Goal: Task Accomplishment & Management: Manage account settings

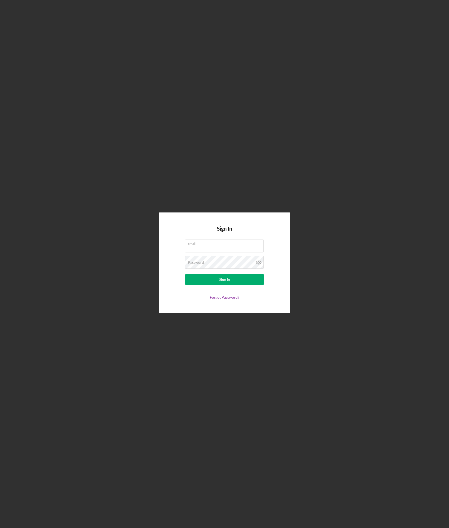
type input "[EMAIL_ADDRESS][PERSON_NAME][DOMAIN_NAME]"
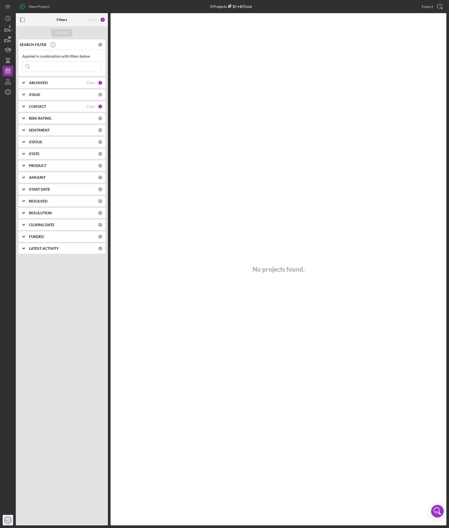
click at [8, 522] on icon "KC" at bounding box center [8, 520] width 11 height 13
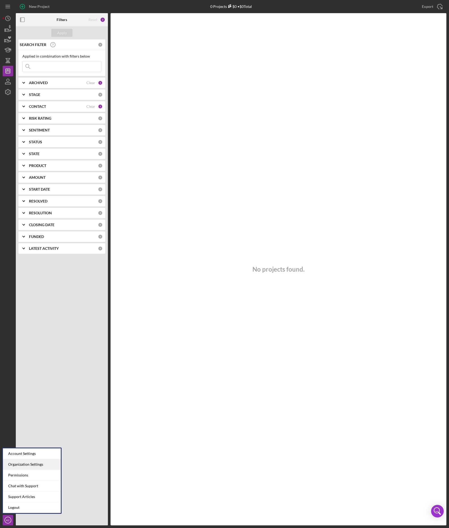
click at [28, 464] on div "Organization Settings" at bounding box center [32, 464] width 58 height 11
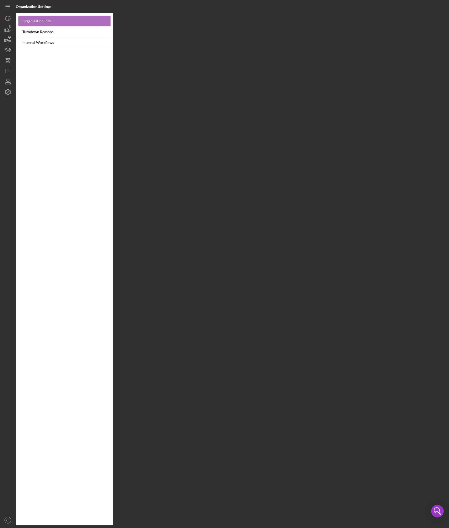
click at [42, 21] on link "Organization Info" at bounding box center [64, 21] width 92 height 11
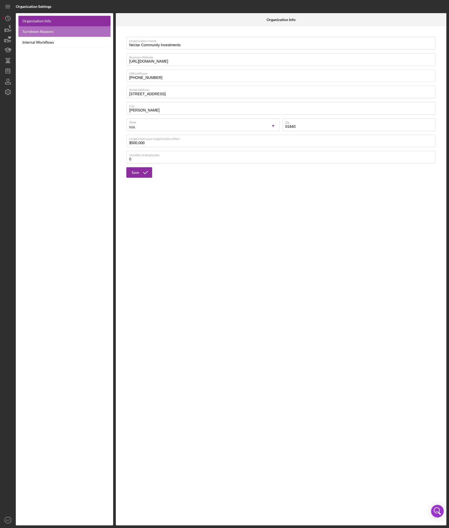
click at [45, 30] on link "Turndown Reasons" at bounding box center [64, 31] width 92 height 11
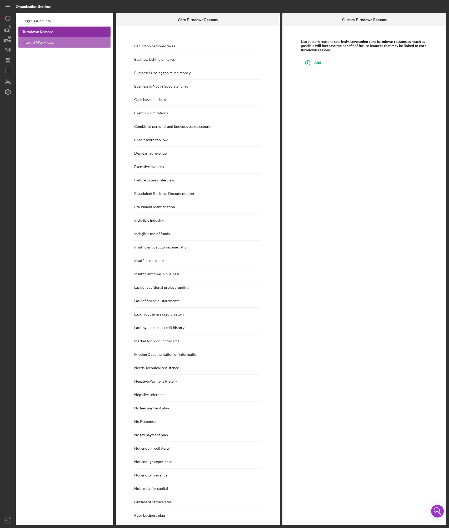
click at [47, 38] on link "Internal Workflows" at bounding box center [64, 42] width 92 height 11
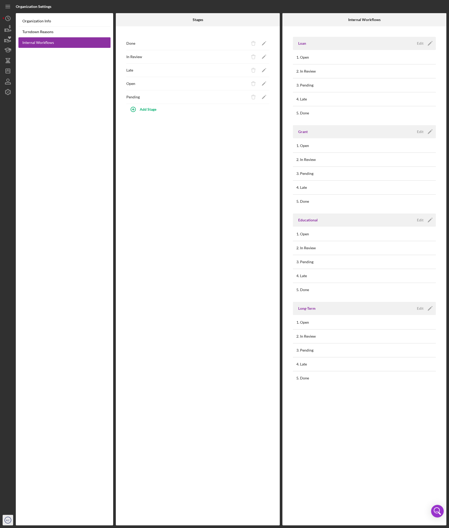
click at [9, 518] on icon "KC" at bounding box center [8, 520] width 11 height 13
click at [25, 474] on div "Permissions" at bounding box center [32, 475] width 58 height 11
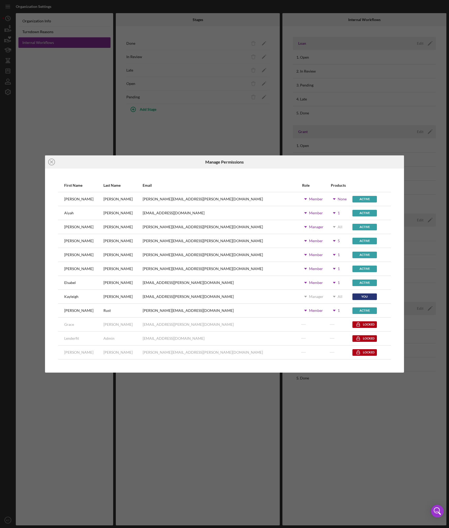
click at [299, 281] on icon "Icon/Dropdown Arrow" at bounding box center [305, 282] width 13 height 13
click at [239, 283] on div "[EMAIL_ADDRESS][PERSON_NAME][DOMAIN_NAME]" at bounding box center [222, 282] width 159 height 13
drag, startPoint x: 353, startPoint y: 282, endPoint x: 337, endPoint y: 282, distance: 16.0
click at [352, 282] on div "Active" at bounding box center [364, 283] width 24 height 7
click at [381, 292] on div "You" at bounding box center [368, 296] width 32 height 13
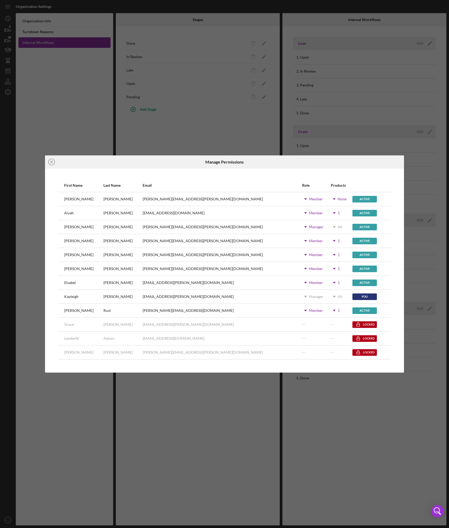
click at [327, 281] on icon "Icon/Dropdown Arrow" at bounding box center [333, 282] width 13 height 13
click at [331, 280] on div "Icon/Dropdown Arrow 1" at bounding box center [341, 282] width 21 height 13
click at [352, 201] on div "Active" at bounding box center [364, 199] width 24 height 7
click at [352, 197] on div "Active" at bounding box center [364, 199] width 24 height 7
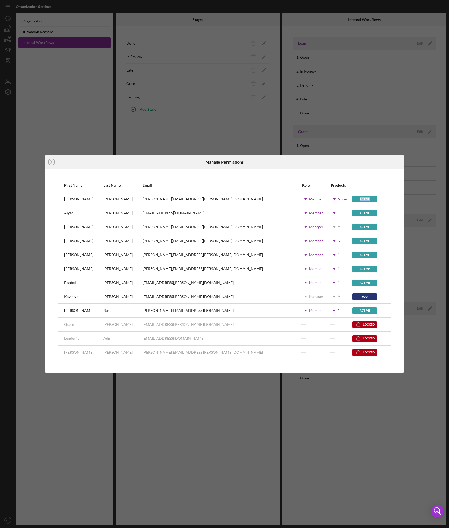
click at [352, 197] on div "Active" at bounding box center [364, 199] width 24 height 7
click at [309, 198] on div "Member" at bounding box center [316, 199] width 14 height 4
click at [302, 196] on div "Icon/Dropdown Arrow Member" at bounding box center [316, 198] width 28 height 13
click at [327, 197] on icon "Icon/Dropdown Arrow" at bounding box center [333, 198] width 13 height 13
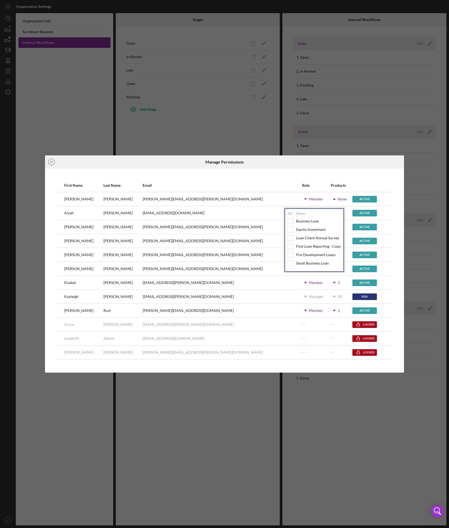
click at [372, 184] on div at bounding box center [368, 185] width 32 height 13
click at [336, 313] on div "Icon/Dropdown Arrow 1" at bounding box center [341, 310] width 21 height 13
click at [327, 308] on icon "Icon/Dropdown Arrow" at bounding box center [333, 310] width 13 height 13
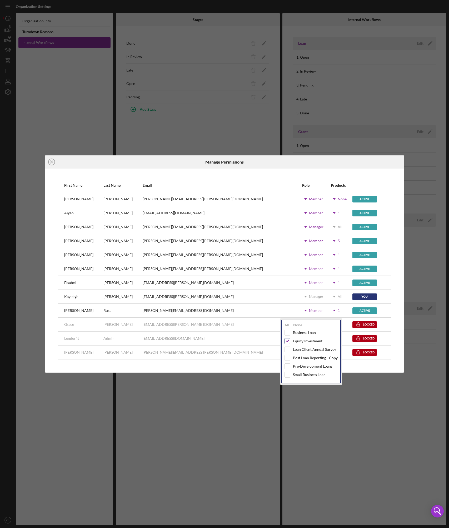
click at [287, 342] on input "checkbox" at bounding box center [287, 340] width 5 height 5
click at [371, 321] on div "Locked" at bounding box center [368, 324] width 32 height 13
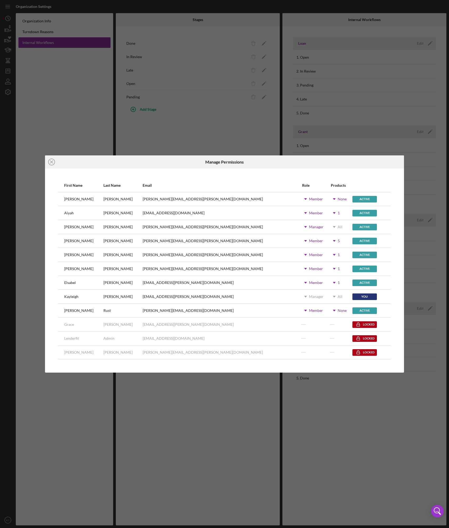
click at [299, 311] on icon "Icon/Dropdown Arrow" at bounding box center [305, 310] width 13 height 13
click at [264, 335] on div at bounding box center [265, 334] width 3 height 3
click at [266, 336] on div at bounding box center [265, 335] width 6 height 6
click at [251, 319] on div "[EMAIL_ADDRESS][PERSON_NAME][DOMAIN_NAME]" at bounding box center [222, 324] width 159 height 13
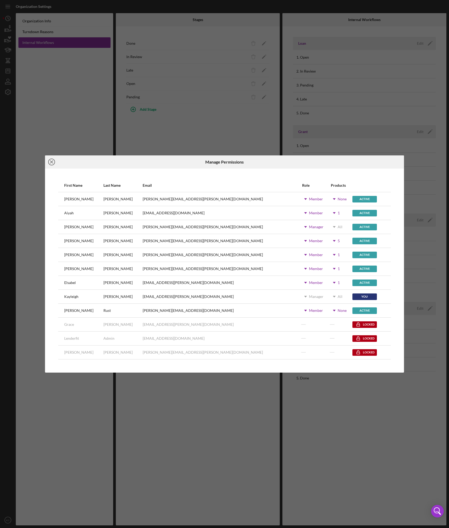
click at [50, 162] on icon "Icon/Close" at bounding box center [51, 161] width 13 height 13
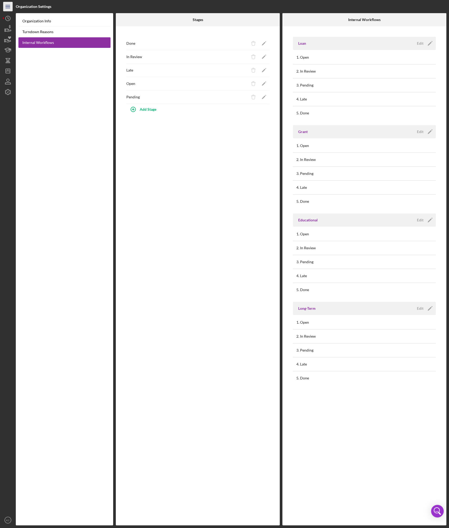
click at [7, 9] on icon "Icon/Menu" at bounding box center [8, 7] width 12 height 12
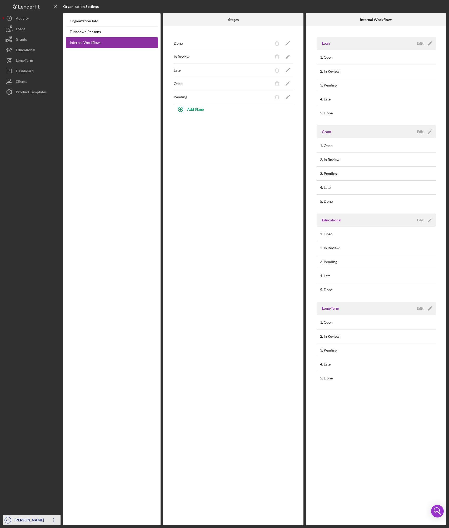
click at [35, 521] on div "[PERSON_NAME]" at bounding box center [30, 521] width 34 height 12
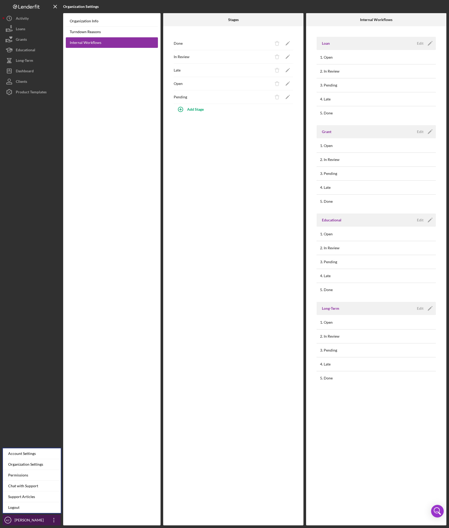
click at [53, 520] on icon "button" at bounding box center [53, 520] width 1 height 4
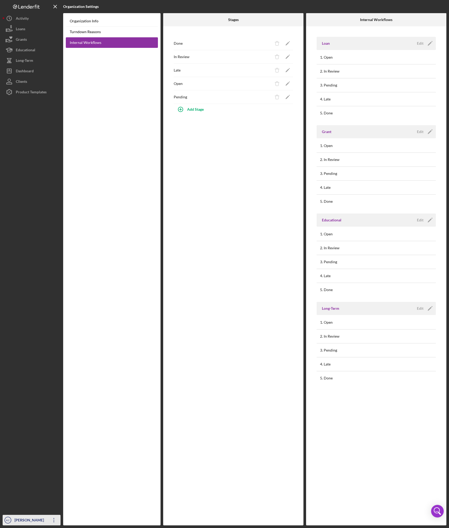
click at [53, 520] on icon "button" at bounding box center [53, 520] width 1 height 4
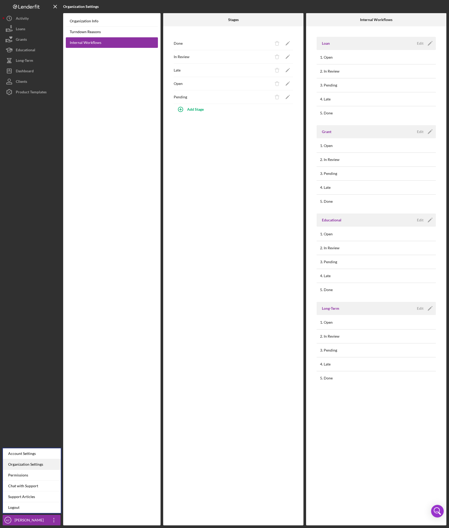
click at [35, 462] on div "Organization Settings" at bounding box center [32, 464] width 58 height 11
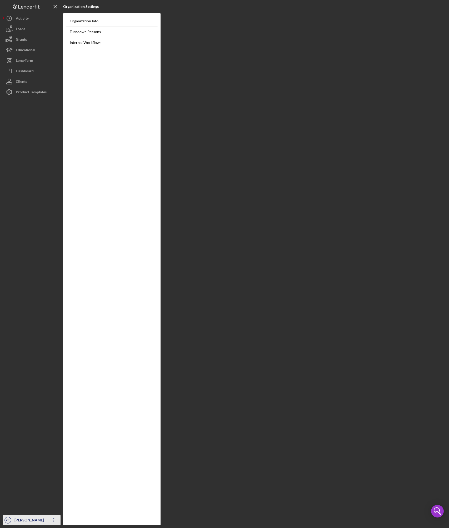
click at [29, 523] on div "[PERSON_NAME]" at bounding box center [30, 521] width 34 height 12
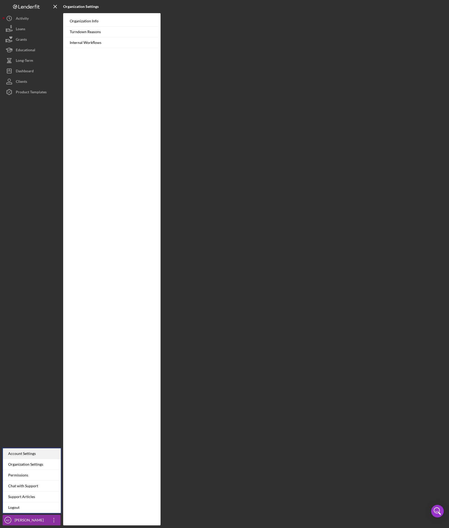
click at [33, 455] on div "Account Settings" at bounding box center [32, 453] width 58 height 11
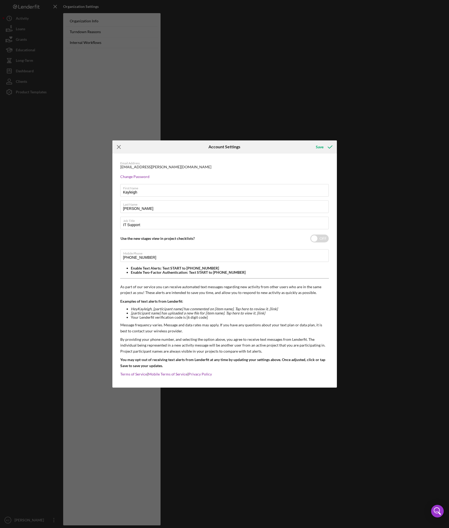
click at [117, 148] on line at bounding box center [118, 146] width 3 height 3
